Goal: Task Accomplishment & Management: Manage account settings

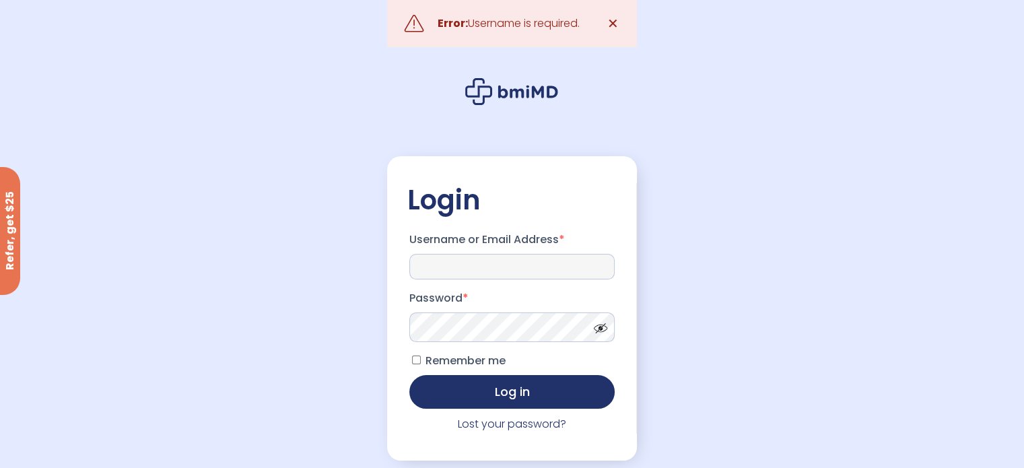
click at [551, 260] on input "Username or Email Address *" at bounding box center [511, 267] width 205 height 26
type input "**********"
click at [609, 28] on span "✕" at bounding box center [612, 23] width 11 height 19
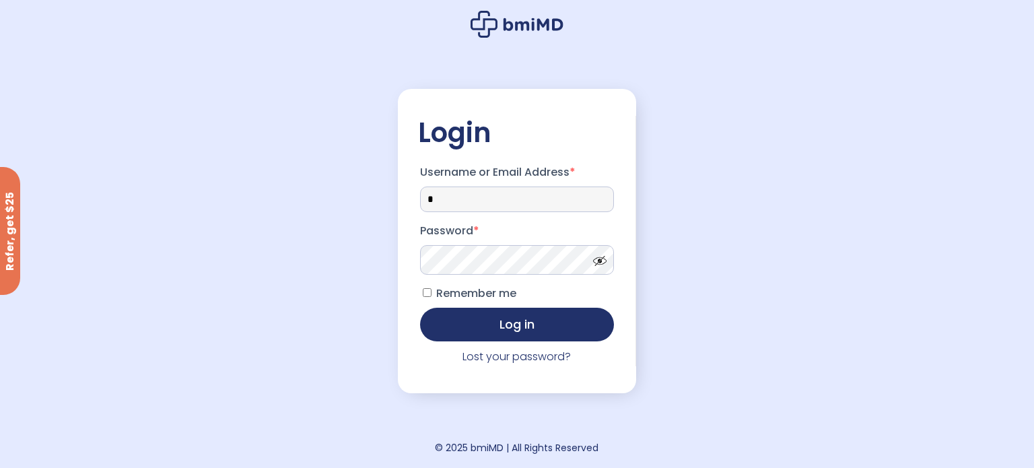
click at [450, 186] on input "*" at bounding box center [517, 199] width 194 height 26
click at [516, 29] on icon at bounding box center [534, 24] width 60 height 13
click at [514, 26] on icon at bounding box center [517, 24] width 93 height 27
click at [486, 209] on input "Username or Email Address *" at bounding box center [517, 199] width 194 height 26
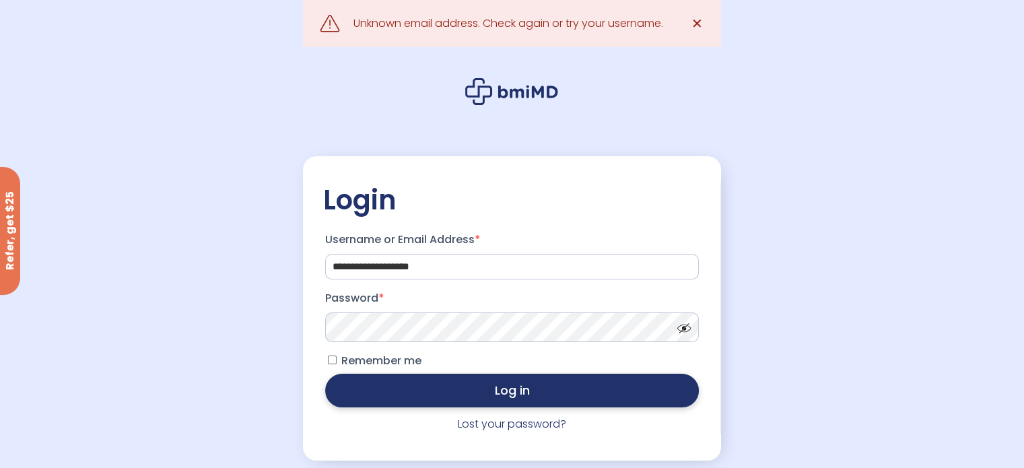
click at [557, 403] on button "Log in" at bounding box center [511, 391] width 373 height 34
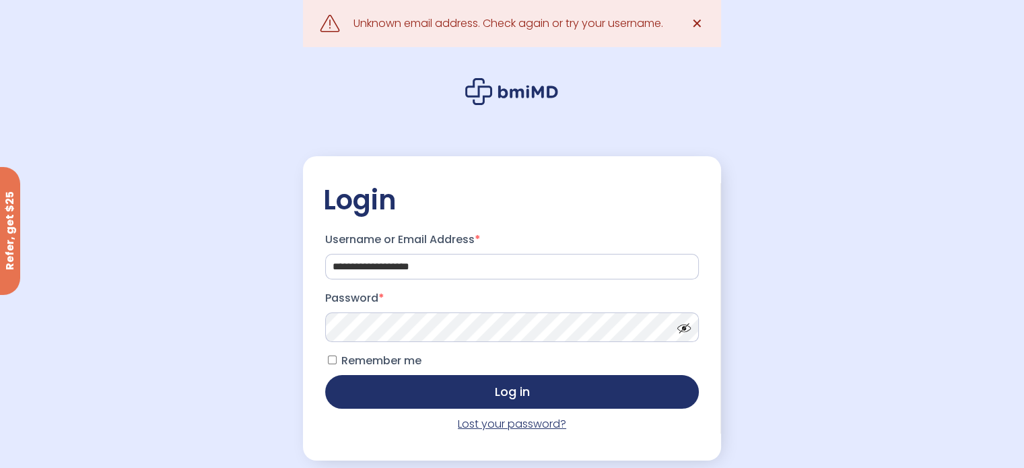
click at [508, 429] on link "Lost your password?" at bounding box center [512, 423] width 108 height 15
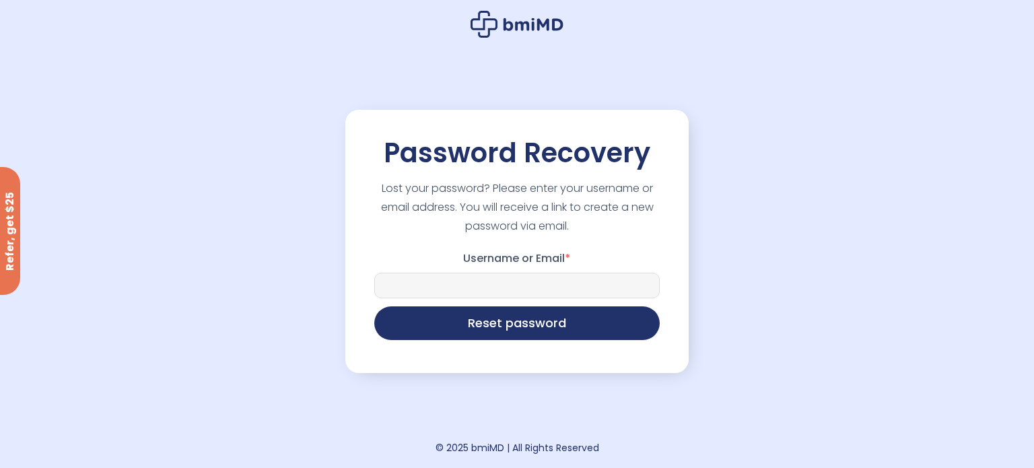
click at [458, 279] on input "Username or Email *" at bounding box center [516, 286] width 285 height 26
type input "**********"
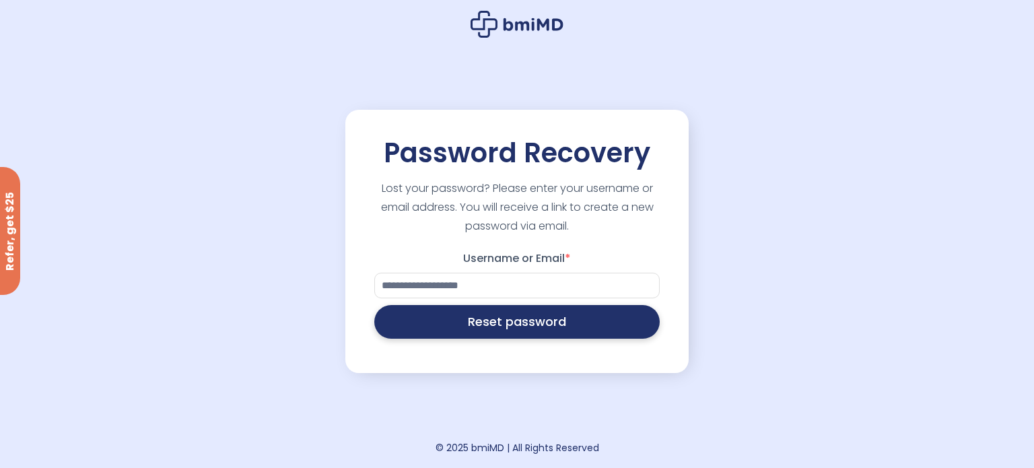
click at [562, 325] on button "Reset password" at bounding box center [516, 322] width 285 height 34
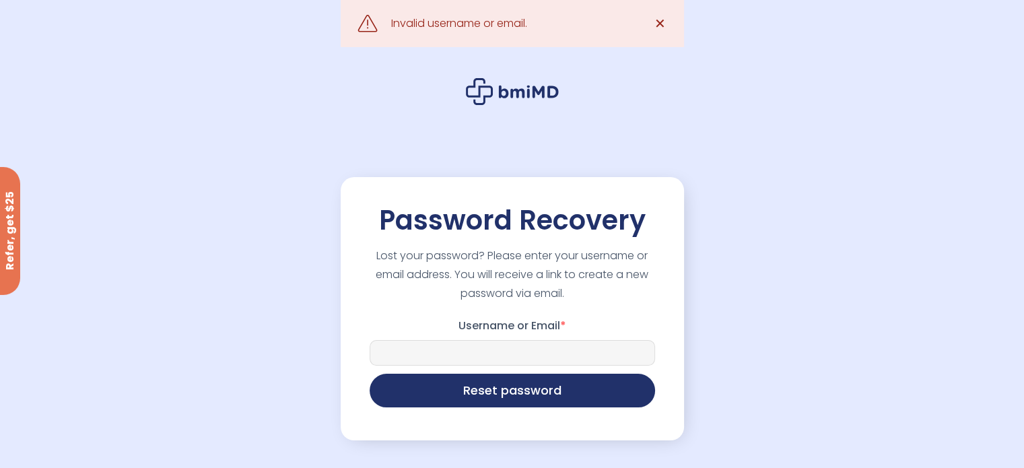
click at [498, 352] on input "Username or Email *" at bounding box center [512, 353] width 285 height 26
type input "**********"
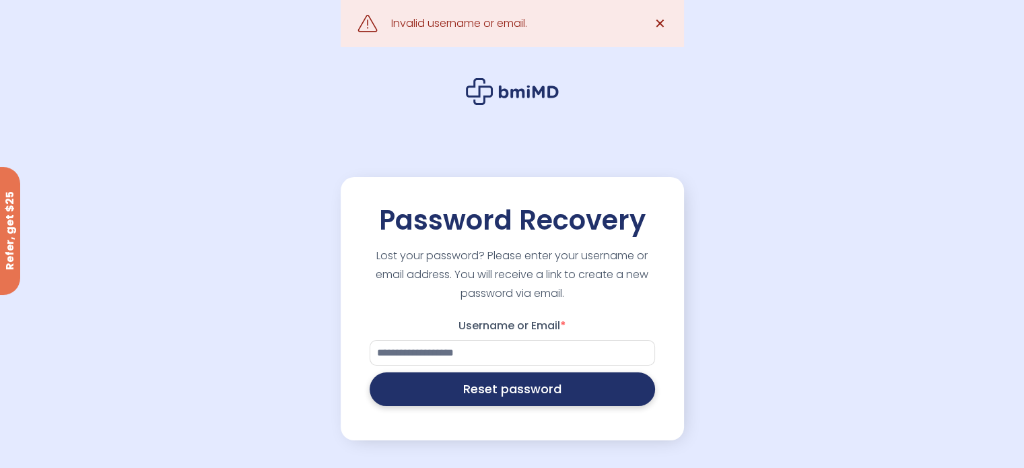
click at [557, 394] on button "Reset password" at bounding box center [512, 389] width 285 height 34
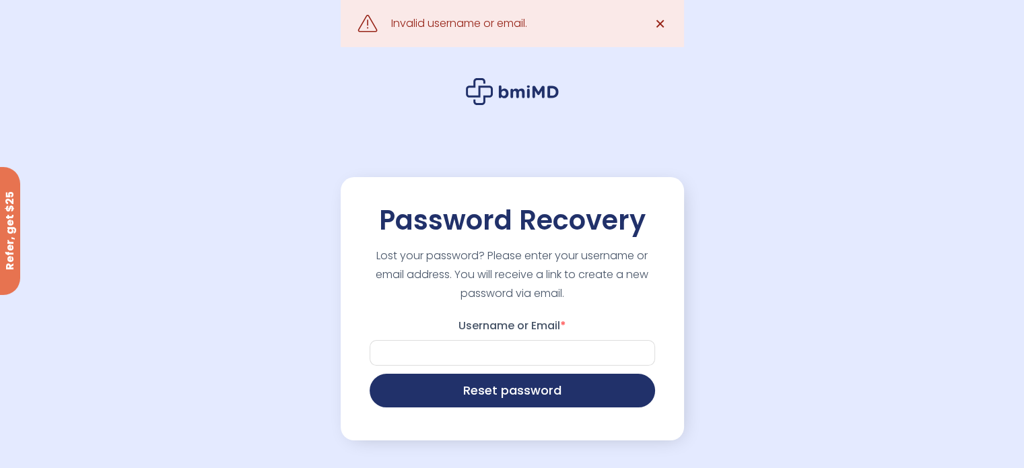
click at [662, 21] on span "✕" at bounding box center [659, 23] width 11 height 19
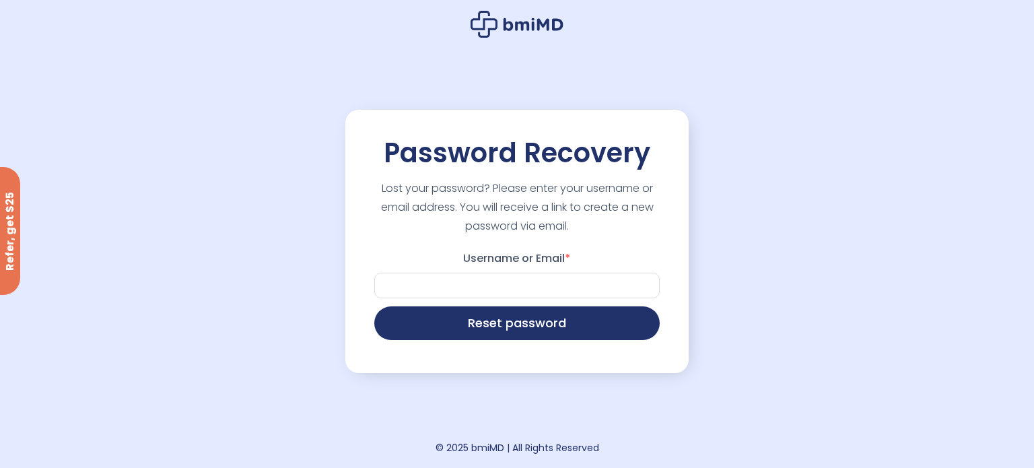
click at [522, 23] on icon at bounding box center [534, 24] width 60 height 13
